Goal: Information Seeking & Learning: Learn about a topic

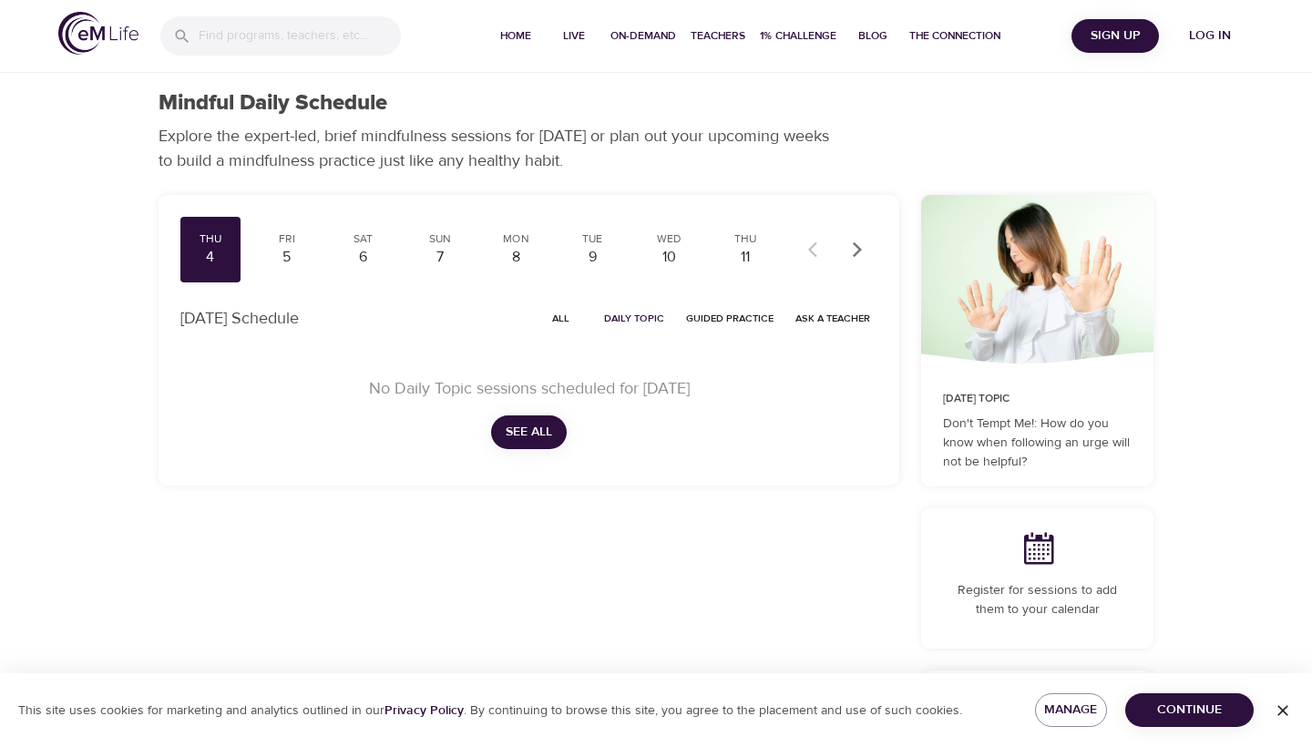
click at [1204, 30] on span "Log in" at bounding box center [1210, 36] width 73 height 23
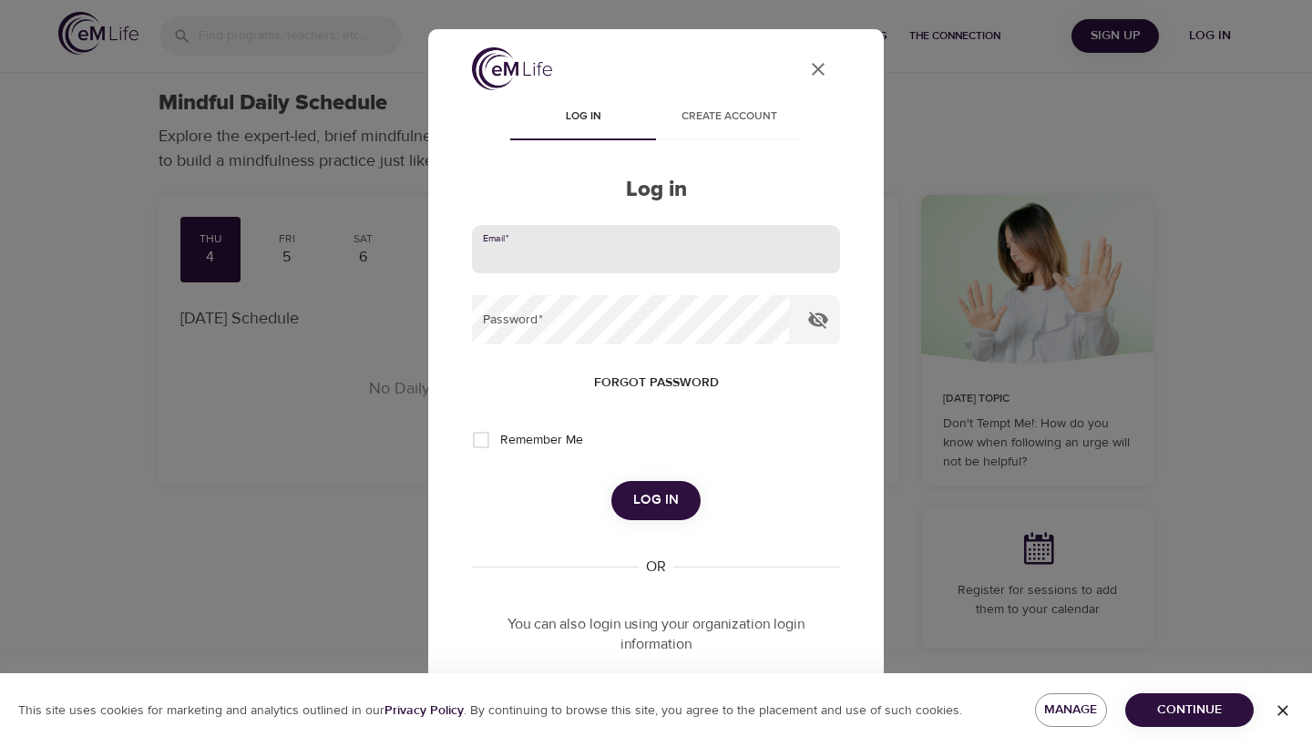
type input "[EMAIL_ADDRESS][DOMAIN_NAME]"
click at [653, 499] on span "Log in" at bounding box center [656, 500] width 46 height 24
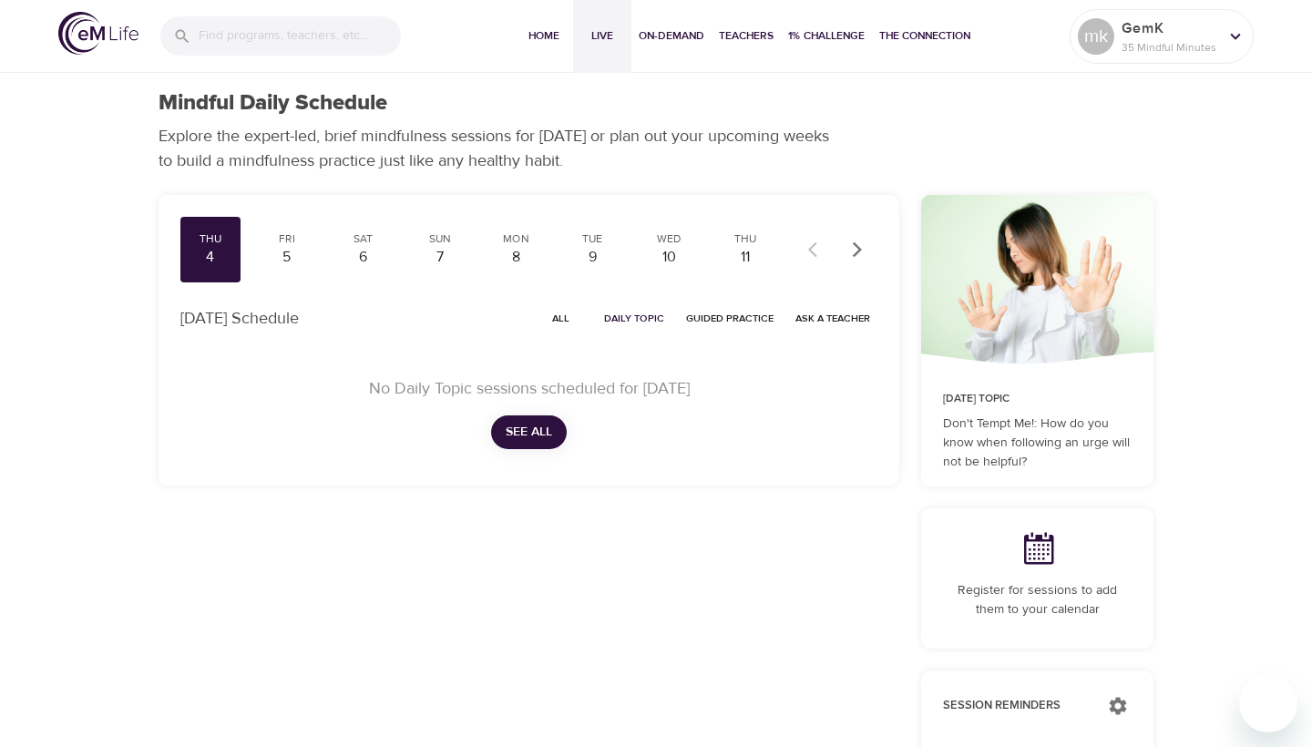
click at [599, 40] on span "Live" at bounding box center [602, 35] width 44 height 19
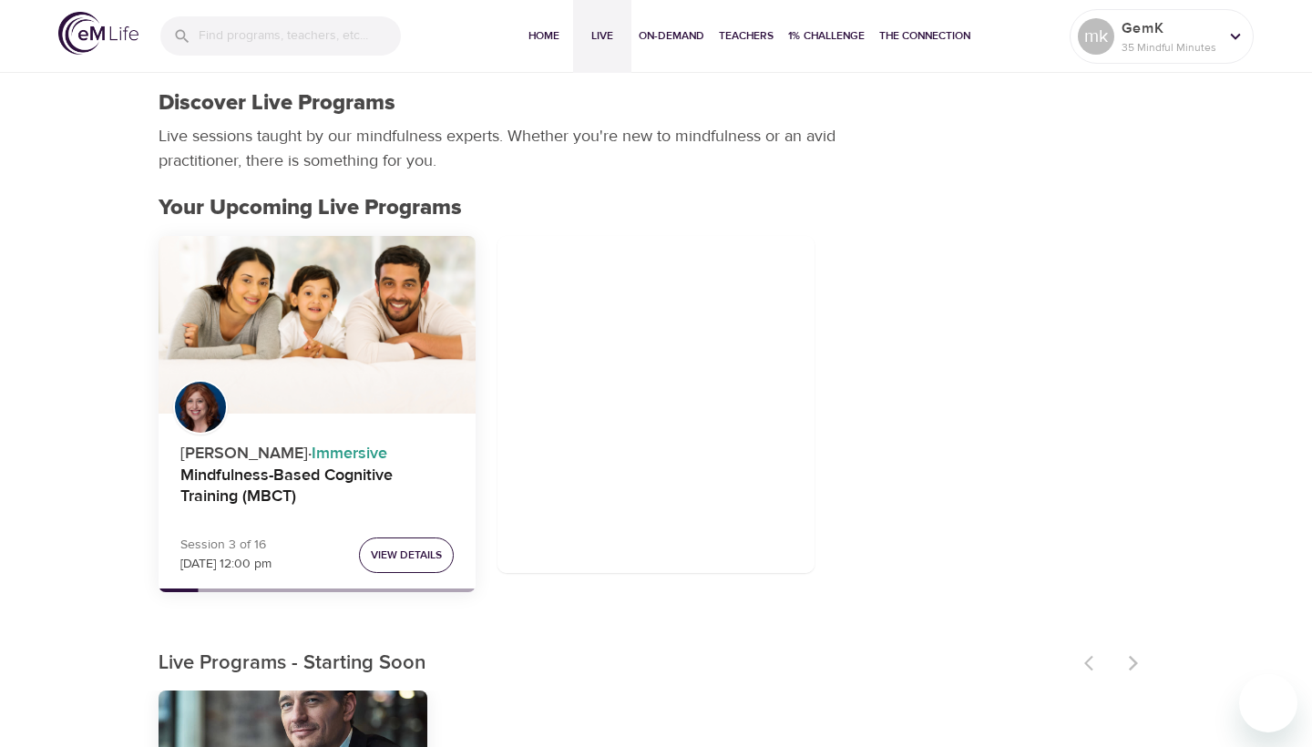
click at [432, 538] on button "View Details" at bounding box center [406, 556] width 95 height 36
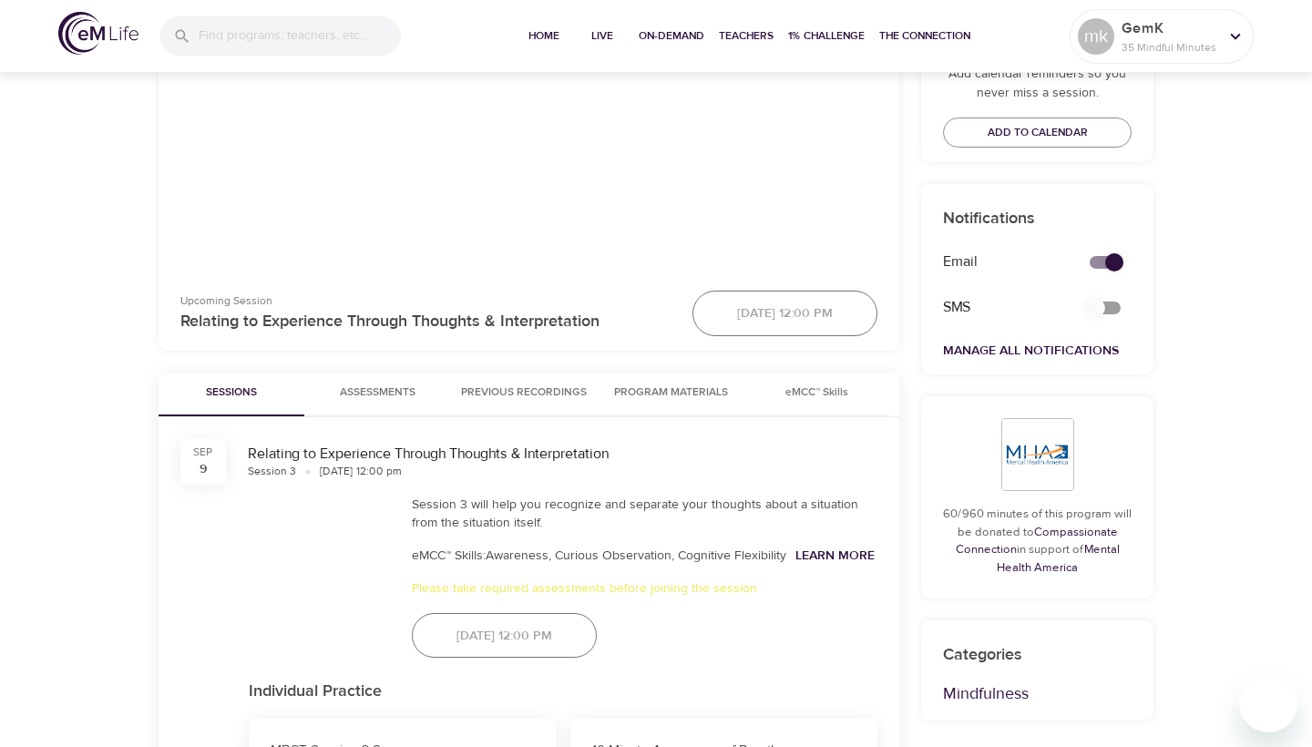
scroll to position [576, 0]
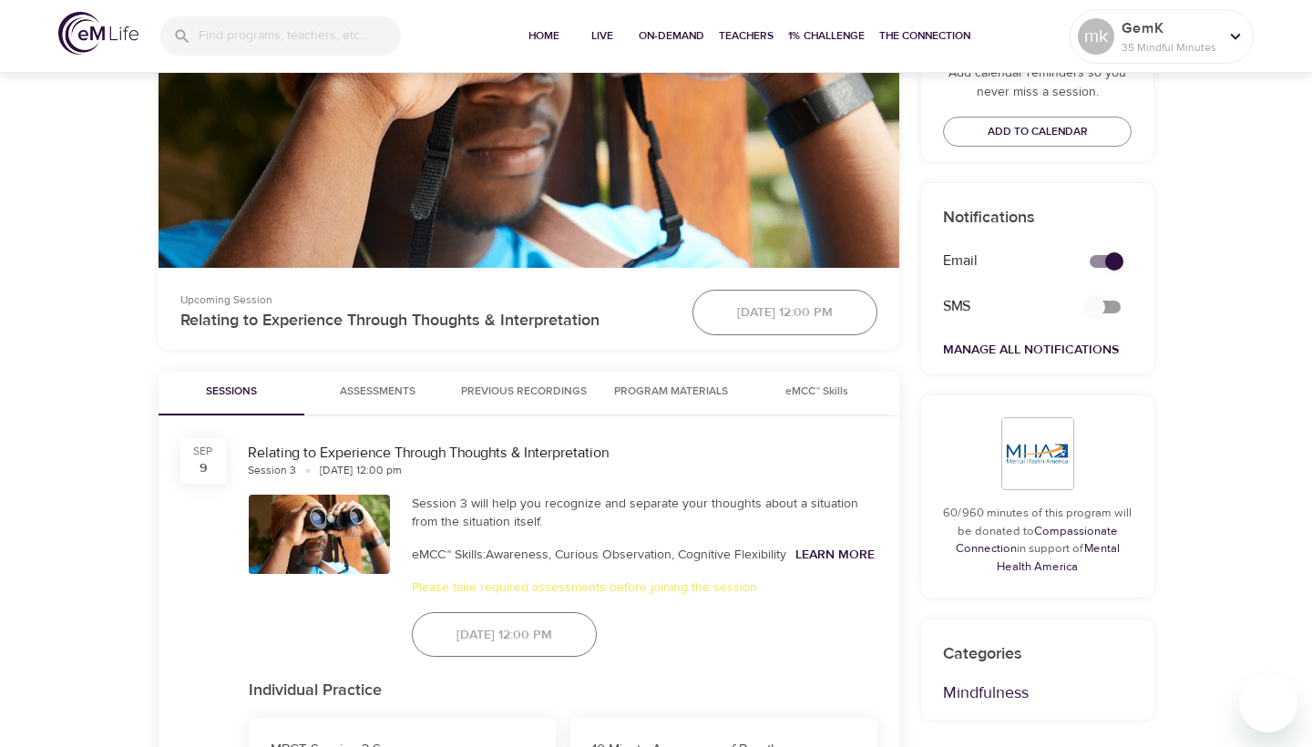
click at [665, 402] on span "Program Materials" at bounding box center [671, 392] width 124 height 19
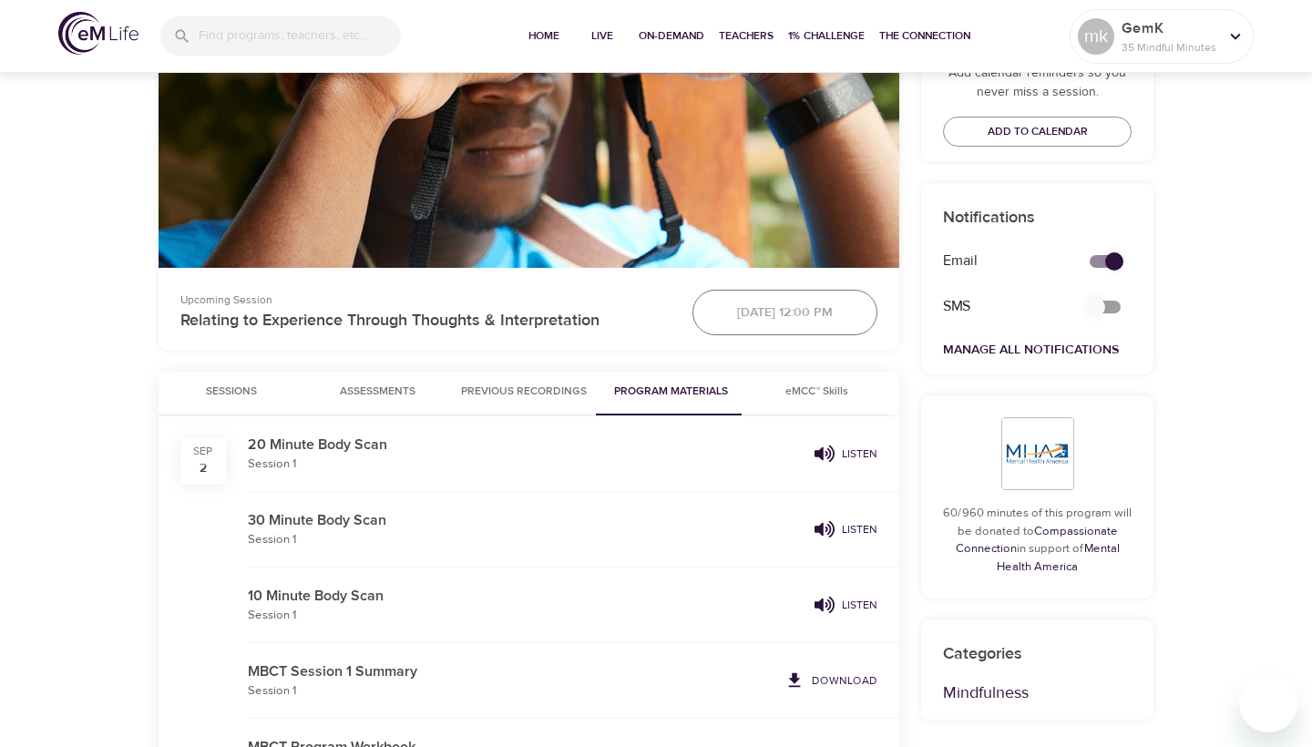
click at [388, 456] on p "20 Minute Body Scan" at bounding box center [527, 445] width 559 height 22
click at [827, 464] on icon "button" at bounding box center [825, 454] width 20 height 20
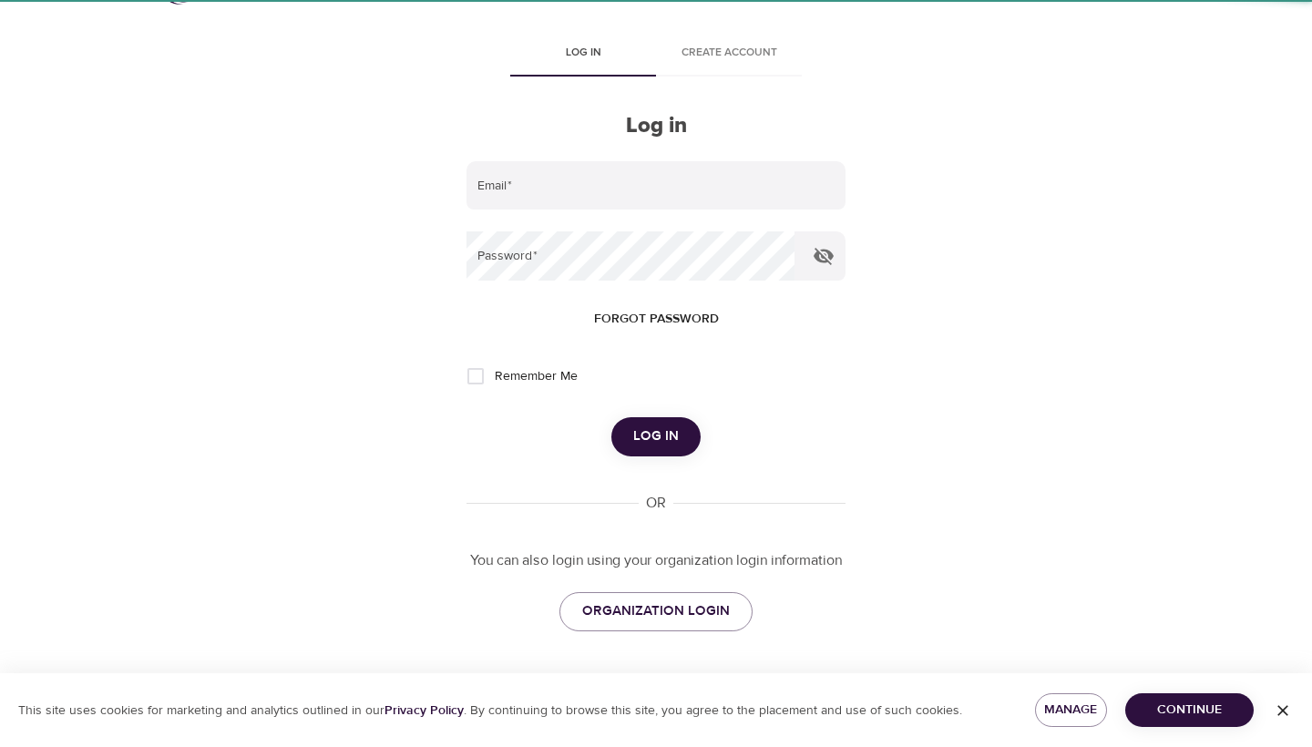
scroll to position [56, 0]
